Goal: Task Accomplishment & Management: Use online tool/utility

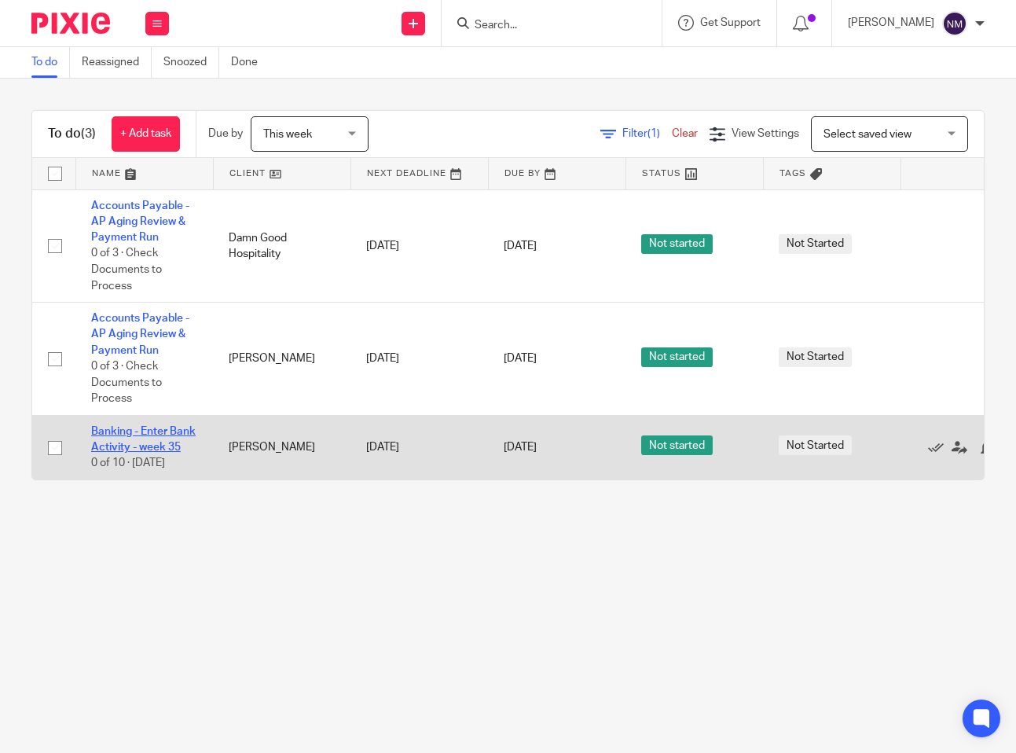
click at [130, 431] on link "Banking - Enter Bank Activity - week 35" at bounding box center [143, 439] width 105 height 27
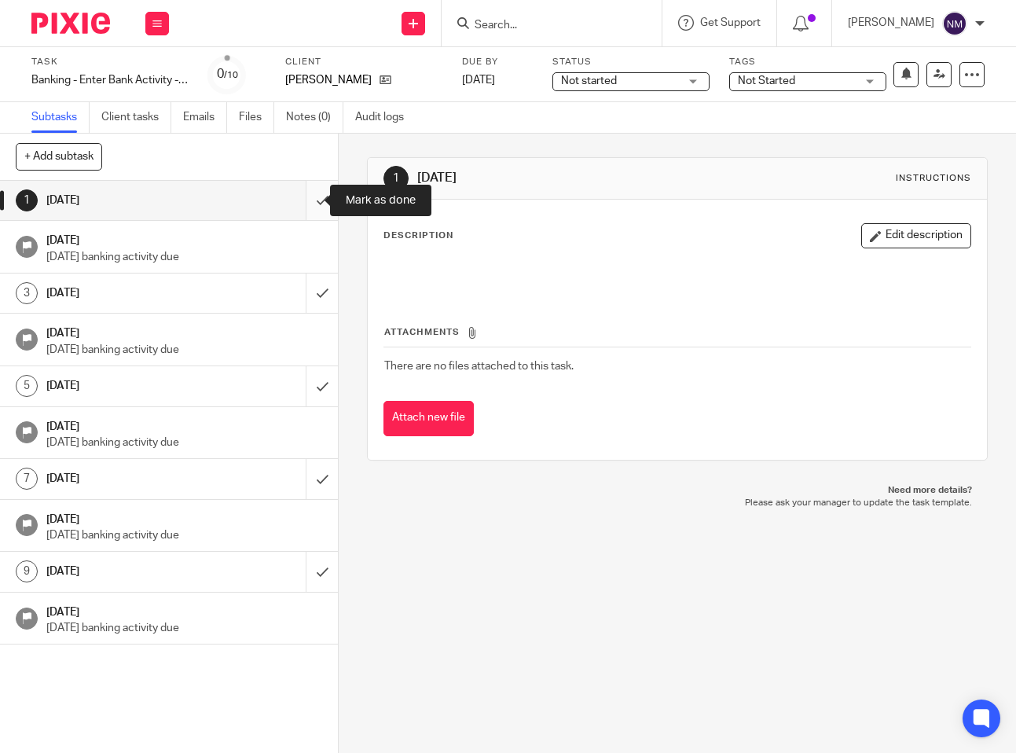
click at [307, 196] on input "submit" at bounding box center [169, 200] width 338 height 39
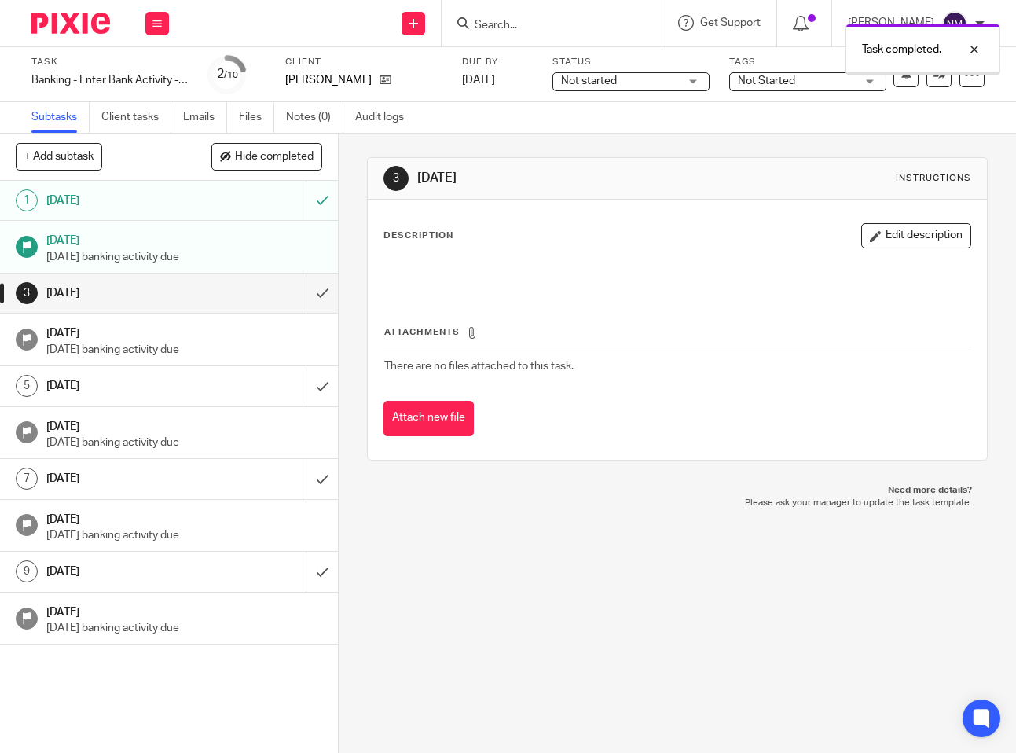
click at [57, 24] on img at bounding box center [70, 23] width 79 height 21
